Goal: Transaction & Acquisition: Purchase product/service

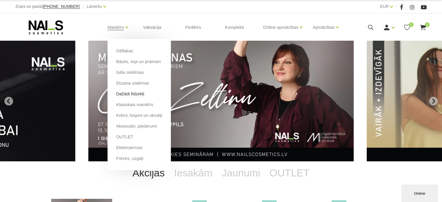
click at [129, 93] on link "Dažādi līdzekļi" at bounding box center [130, 94] width 28 height 6
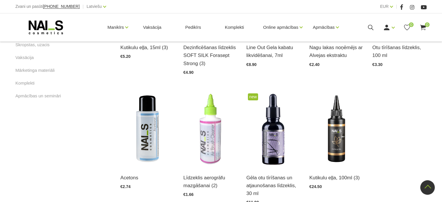
scroll to position [48, 0]
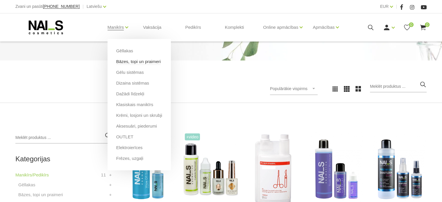
click at [125, 64] on link "Bāzes, topi un praimeri" at bounding box center [138, 61] width 44 height 6
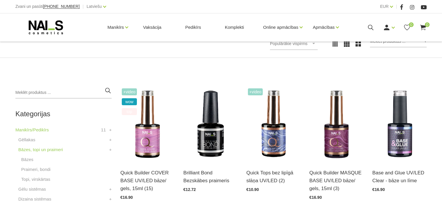
scroll to position [101, 0]
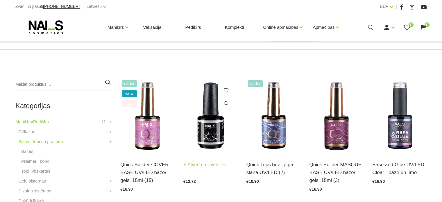
click at [216, 132] on img at bounding box center [210, 116] width 54 height 75
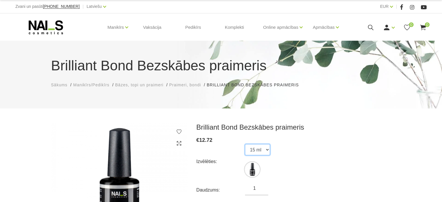
click at [266, 154] on select "15 ml" at bounding box center [257, 149] width 25 height 11
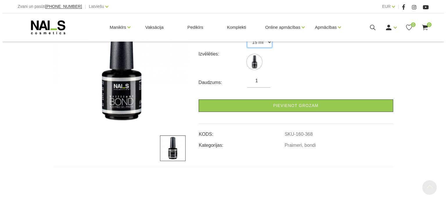
scroll to position [128, 0]
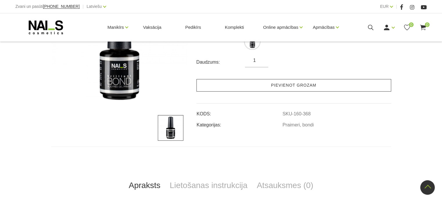
click at [318, 83] on link "Pievienot grozam" at bounding box center [293, 85] width 195 height 12
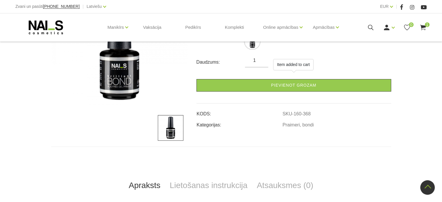
click at [424, 26] on use at bounding box center [423, 28] width 6 height 6
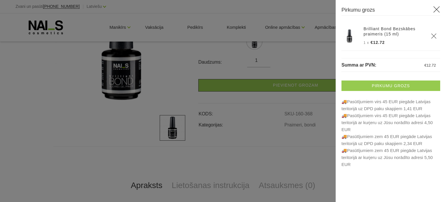
click at [377, 81] on link "Pirkumu grozs" at bounding box center [391, 85] width 99 height 10
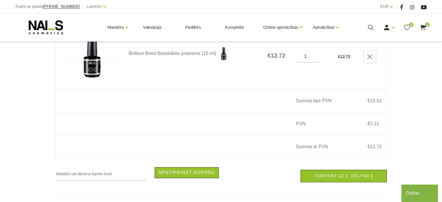
scroll to position [120, 0]
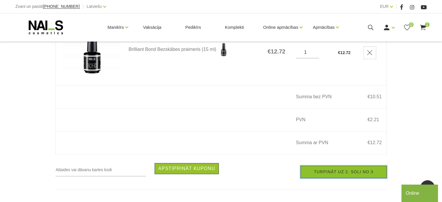
click at [334, 174] on link "Turpināt uz 2. soli no 3" at bounding box center [343, 172] width 86 height 12
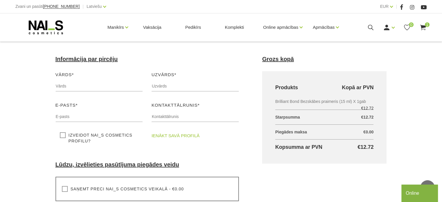
scroll to position [62, 0]
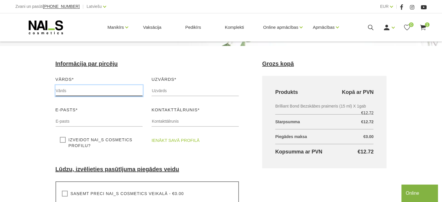
click at [68, 93] on input "text" at bounding box center [98, 90] width 87 height 11
type input "Kristīne"
type input "Ābelniece"
type input "kristina1432@inbox.lv"
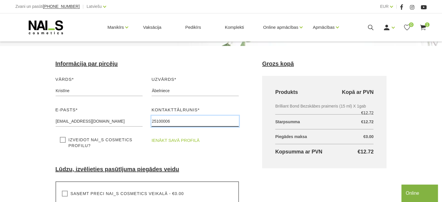
drag, startPoint x: 178, startPoint y: 120, endPoint x: 145, endPoint y: 129, distance: 33.6
click at [145, 129] on div "Vārds* Kristīne Lūdzu, ievadiet savu vārdu Uzvārds* Ābelniece Lūdzu, ievadiet s…" at bounding box center [147, 115] width 192 height 78
type input "22173784"
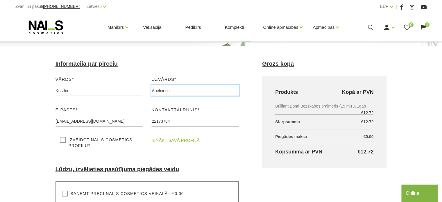
drag, startPoint x: 178, startPoint y: 89, endPoint x: 115, endPoint y: 93, distance: 63.1
click at [115, 93] on div "Vārds* Kristīne Lūdzu, ievadiet savu vārdu Uzvārds* Ābelniece Lūdzu, ievadiet s…" at bounding box center [147, 115] width 192 height 78
type input "o"
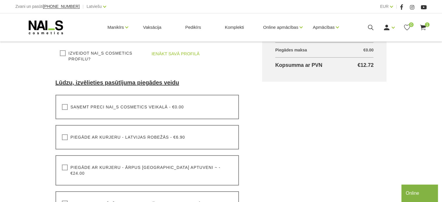
scroll to position [169, 0]
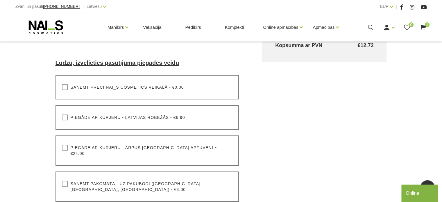
type input "Ozoliņa"
click at [64, 181] on label "Saņemt pakomātā - uz pakubodi (Latvija, Lietuva, Igaunija) - €4.00" at bounding box center [147, 187] width 171 height 12
click at [0, 0] on input "Saņemt pakomātā - uz pakubodi (Latvija, Lietuva, Igaunija) - €4.00" at bounding box center [0, 0] width 0 height 0
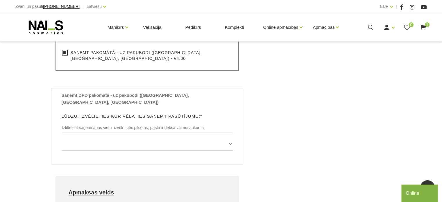
scroll to position [298, 0]
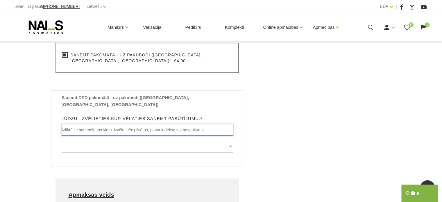
click at [144, 124] on input "text" at bounding box center [147, 129] width 171 height 11
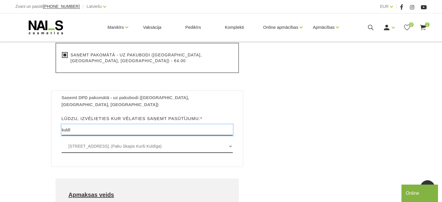
type input "kuldī"
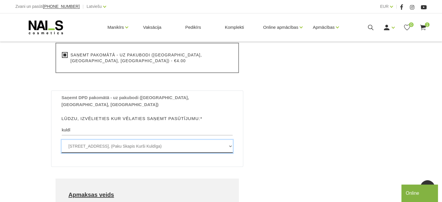
click at [231, 140] on select "Jelgavas iela 59 , KULDĪGA, LV3301, (Paku Skapis Kurši Kuldīga) Sūru iela 2 , K…" at bounding box center [147, 146] width 171 height 13
select select "Sūru iela 2 , KULDĪGA, LV3301, (Paku Skapis Rimi Kuldīga)"
click at [62, 140] on select "Jelgavas iela 59 , KULDĪGA, LV3301, (Paku Skapis Kurši Kuldīga) Sūru iela 2 , K…" at bounding box center [147, 146] width 171 height 13
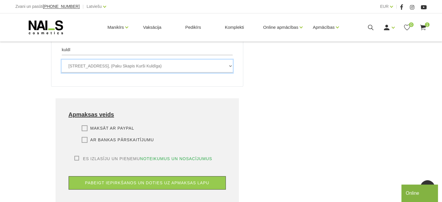
scroll to position [382, 0]
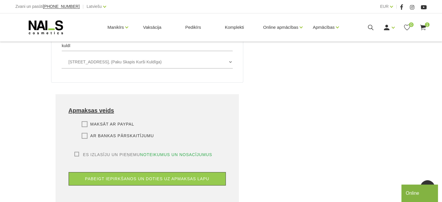
click at [85, 133] on label "Ar bankas pārskaitījumu" at bounding box center [118, 136] width 72 height 6
click at [0, 0] on input "Ar bankas pārskaitījumu" at bounding box center [0, 0] width 0 height 0
click at [75, 152] on label "Es izlasīju un pieņemu noteikumus un nosacījumus" at bounding box center [143, 155] width 138 height 6
click at [0, 0] on input "Es izlasīju un pieņemu noteikumus un nosacījumus" at bounding box center [0, 0] width 0 height 0
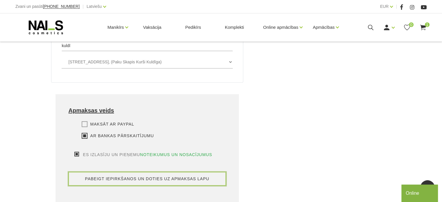
click at [99, 172] on button "pabeigt iepirkšanos un doties uz apmaksas lapu" at bounding box center [147, 178] width 157 height 13
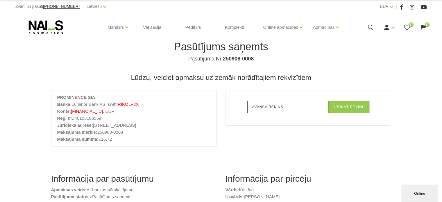
click at [264, 110] on link "Avansa rēķins" at bounding box center [267, 107] width 40 height 12
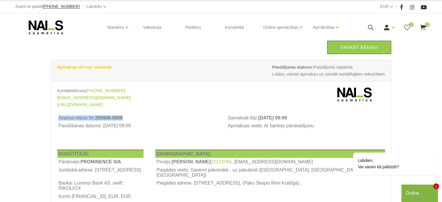
drag, startPoint x: 132, startPoint y: 119, endPoint x: 55, endPoint y: 117, distance: 76.7
click at [55, 117] on div "Avansa rēķins Nr: 250908-0008 Samaksāt līdz: [DATE] 09:09 Pasūtīšanas datums: […" at bounding box center [221, 128] width 336 height 29
copy tbody "Avansa rēķins Nr: 250908-0008"
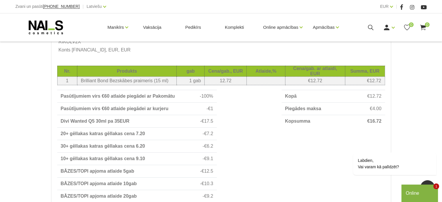
scroll to position [148, 0]
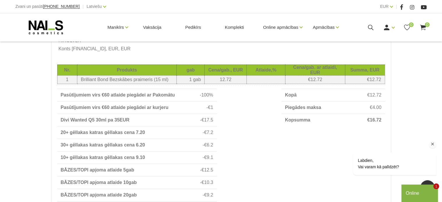
drag, startPoint x: 383, startPoint y: 124, endPoint x: 373, endPoint y: 123, distance: 9.9
click at [373, 123] on div "Labdien, Vai varam kā palīdzēt?" at bounding box center [386, 140] width 105 height 82
drag, startPoint x: 372, startPoint y: 123, endPoint x: 382, endPoint y: 124, distance: 9.6
click at [382, 124] on div "Labdien, Vai varam kā palīdzēt?" at bounding box center [386, 140] width 105 height 82
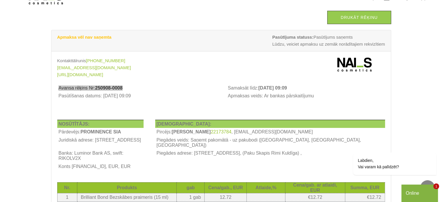
scroll to position [28, 0]
